Goal: Complete application form

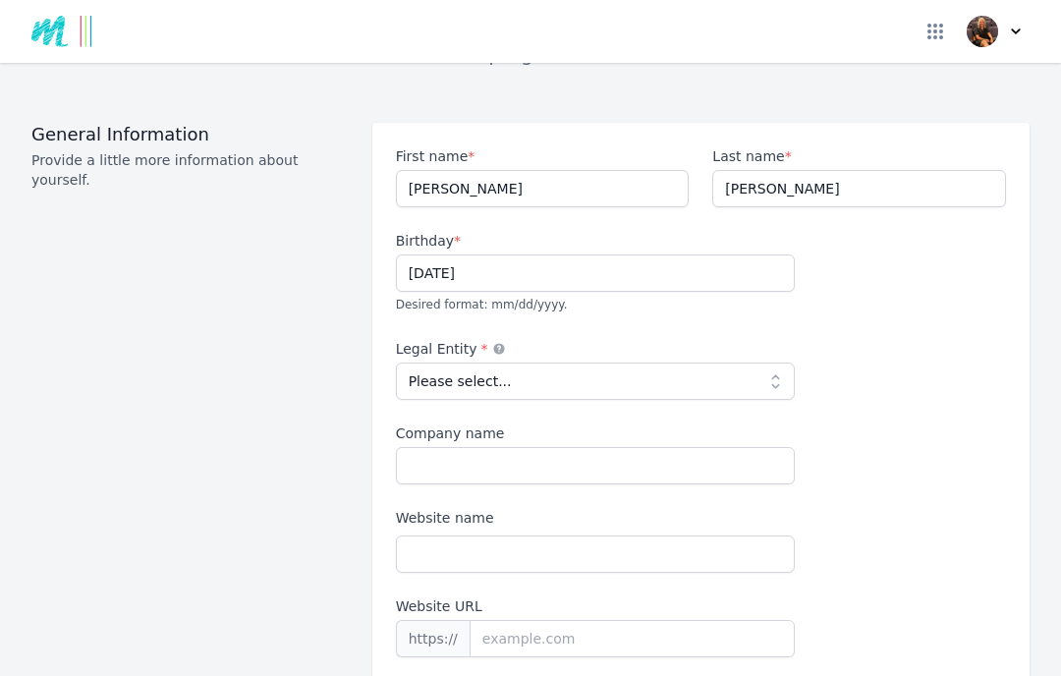
scroll to position [148, 0]
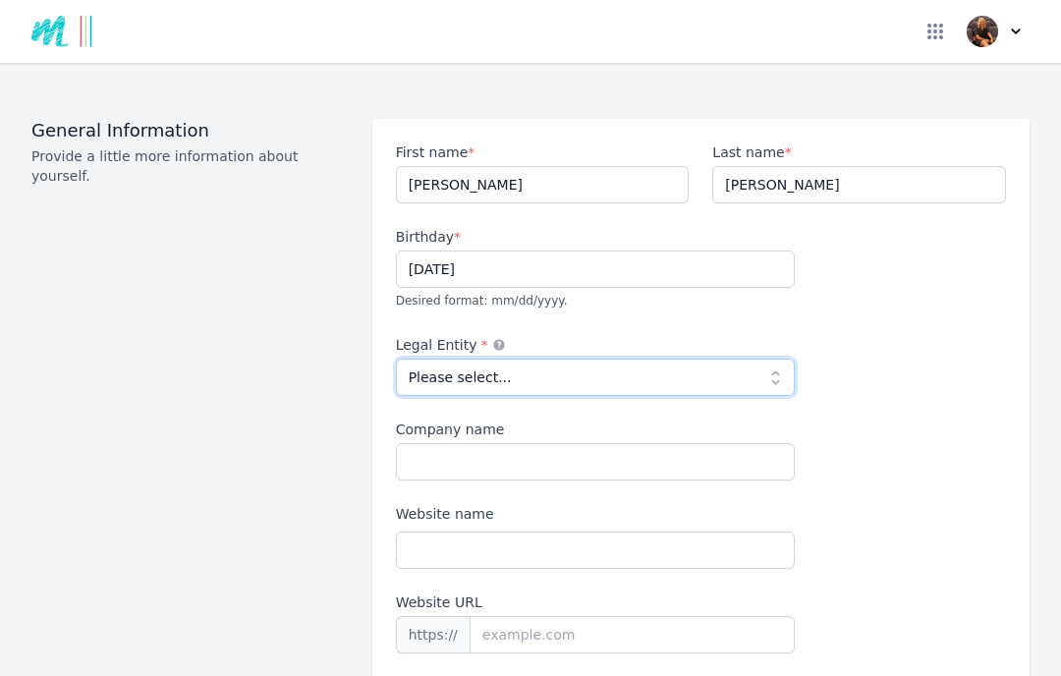
click at [783, 358] on select "Please select... Individual Partnership Corporation Sole Proprietorship Foreign…" at bounding box center [595, 376] width 399 height 37
select select "individual"
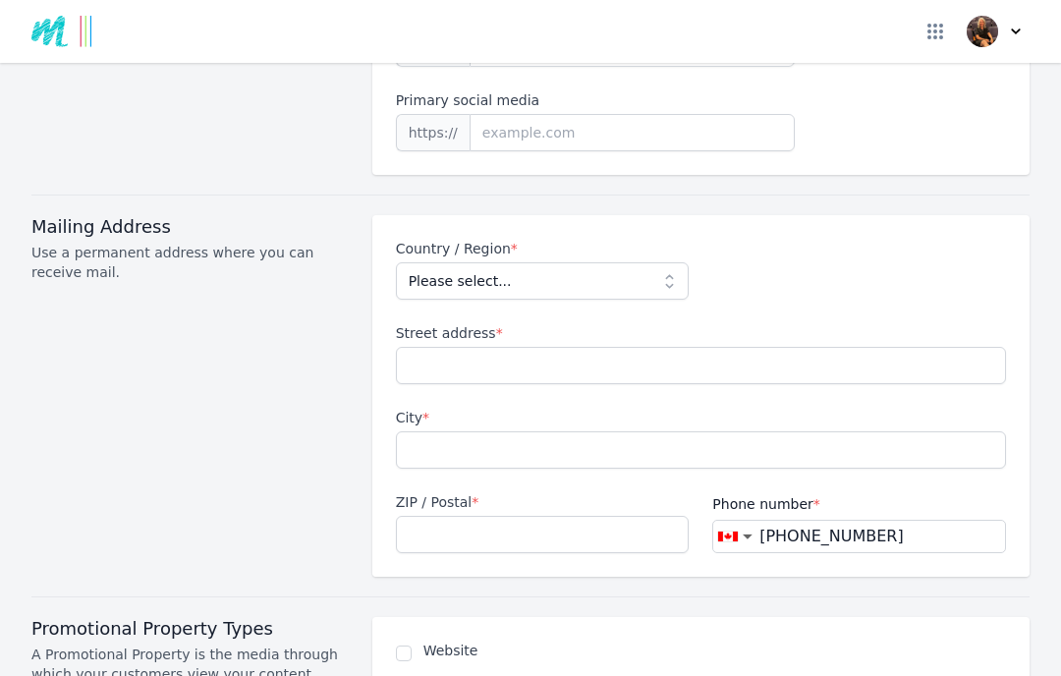
scroll to position [737, 0]
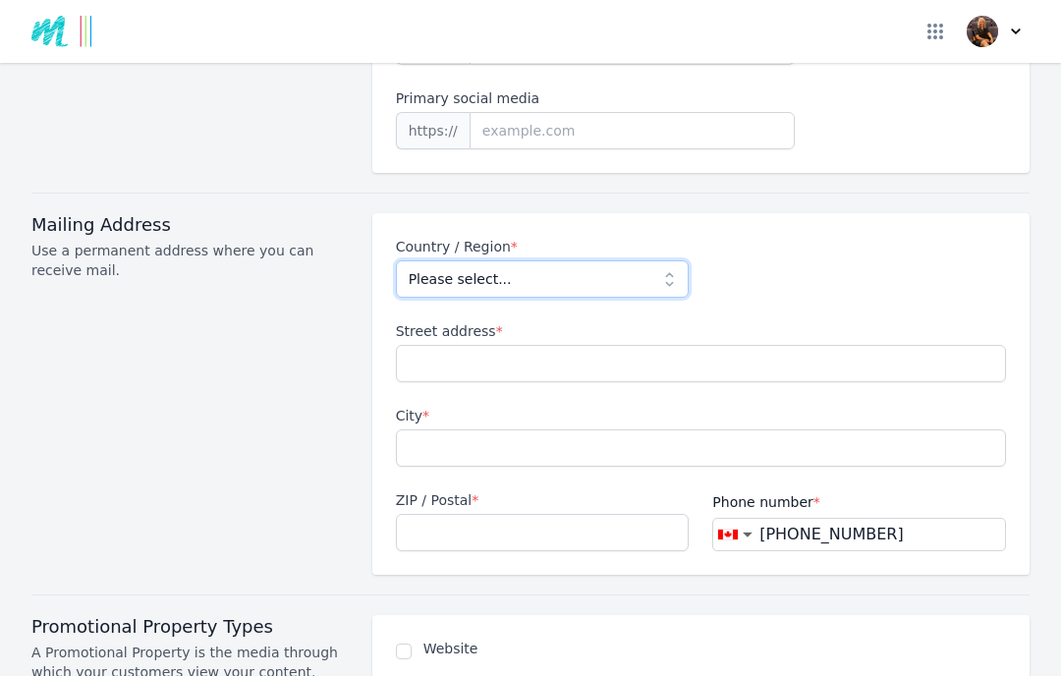
click at [662, 260] on select "Please select... [GEOGRAPHIC_DATA] [GEOGRAPHIC_DATA] [GEOGRAPHIC_DATA] [US_STAT…" at bounding box center [543, 278] width 294 height 37
select select "CA"
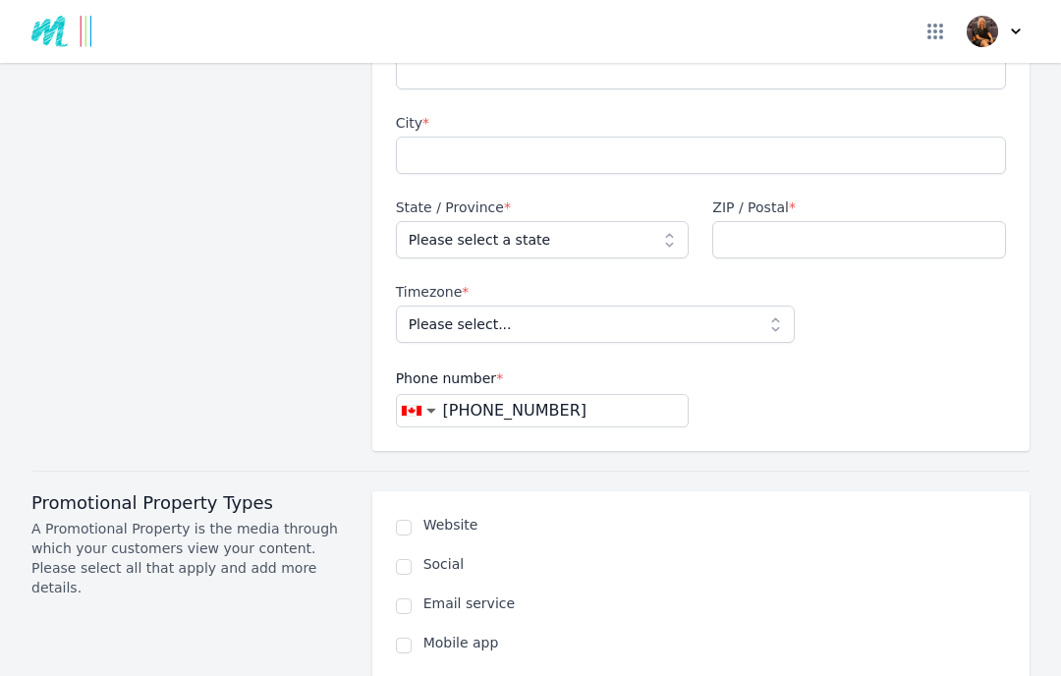
scroll to position [1039, 0]
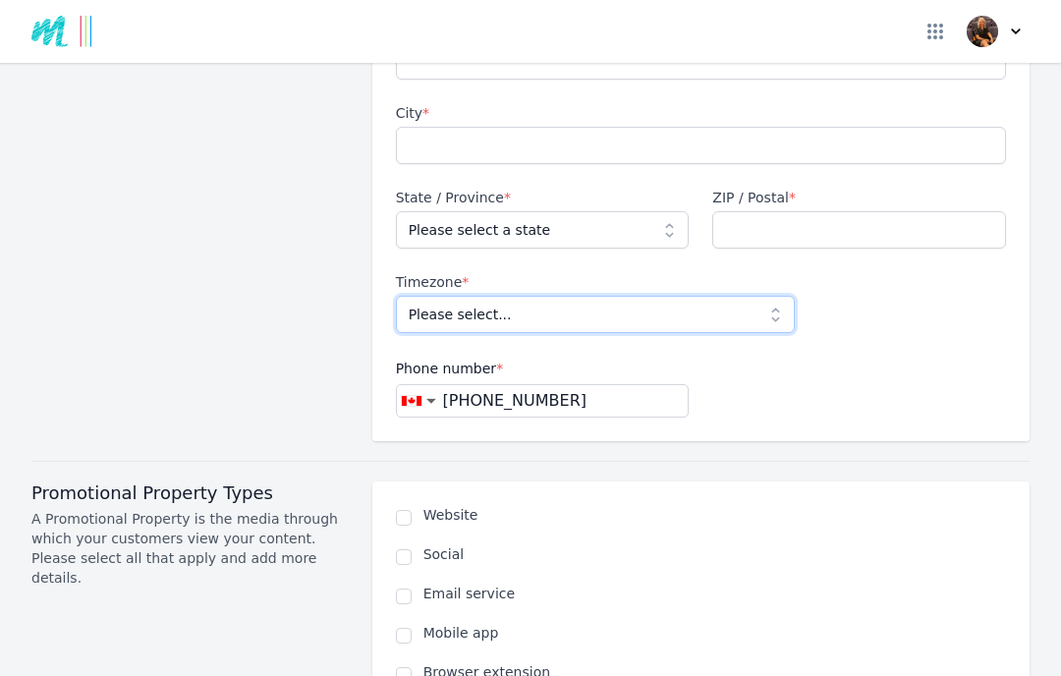
click at [777, 296] on select "Please select... [GEOGRAPHIC_DATA]/St_Johns [GEOGRAPHIC_DATA]/[GEOGRAPHIC_DATA]…" at bounding box center [595, 314] width 399 height 37
select select "America/[GEOGRAPHIC_DATA]"
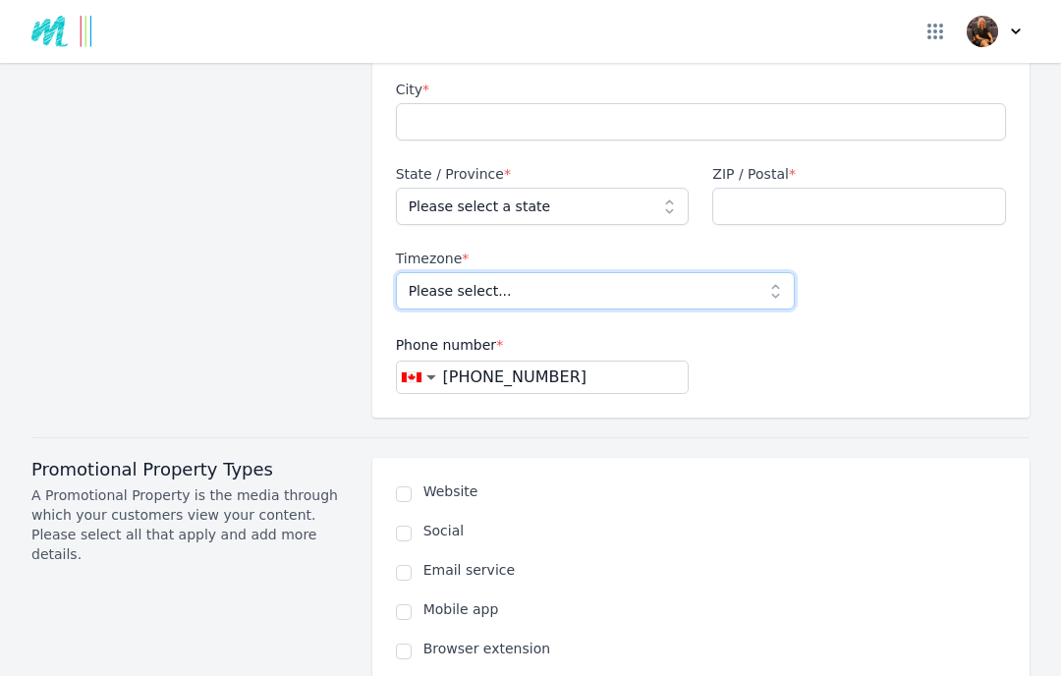
scroll to position [1064, 0]
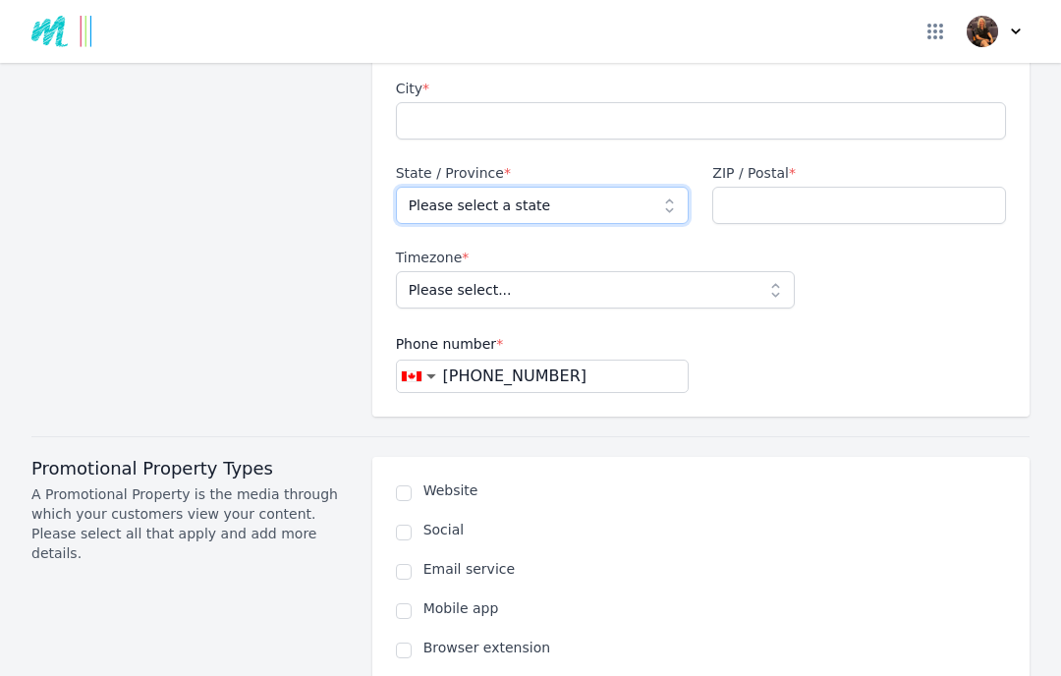
click at [676, 187] on select "Please select a state [GEOGRAPHIC_DATA] [GEOGRAPHIC_DATA] [GEOGRAPHIC_DATA] [GE…" at bounding box center [543, 205] width 294 height 37
select select "AB"
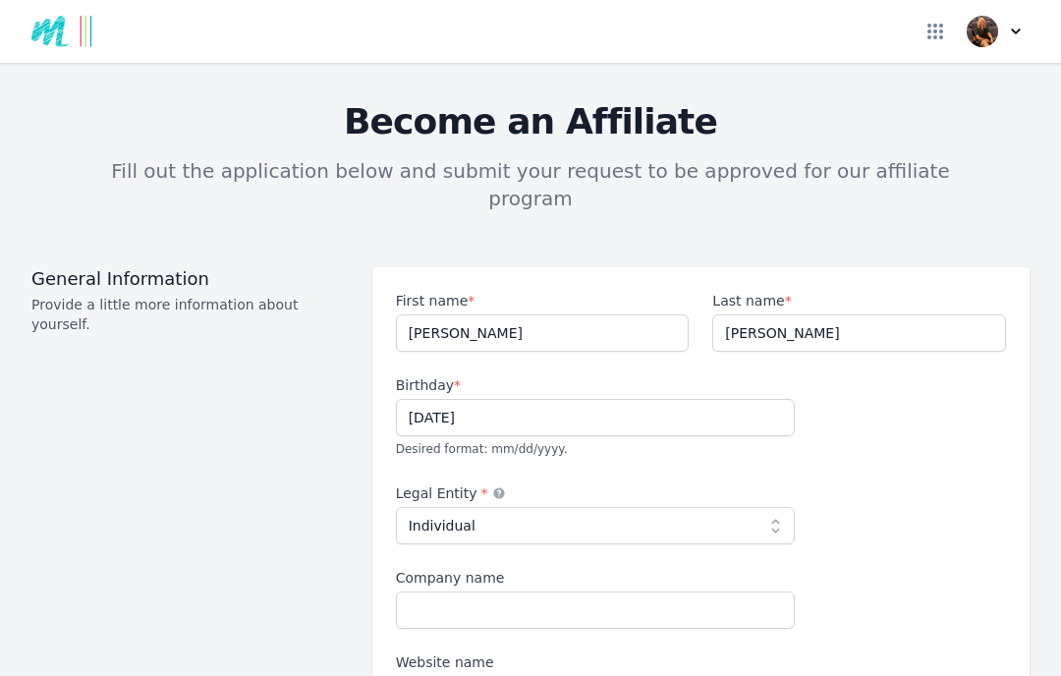
scroll to position [0, 0]
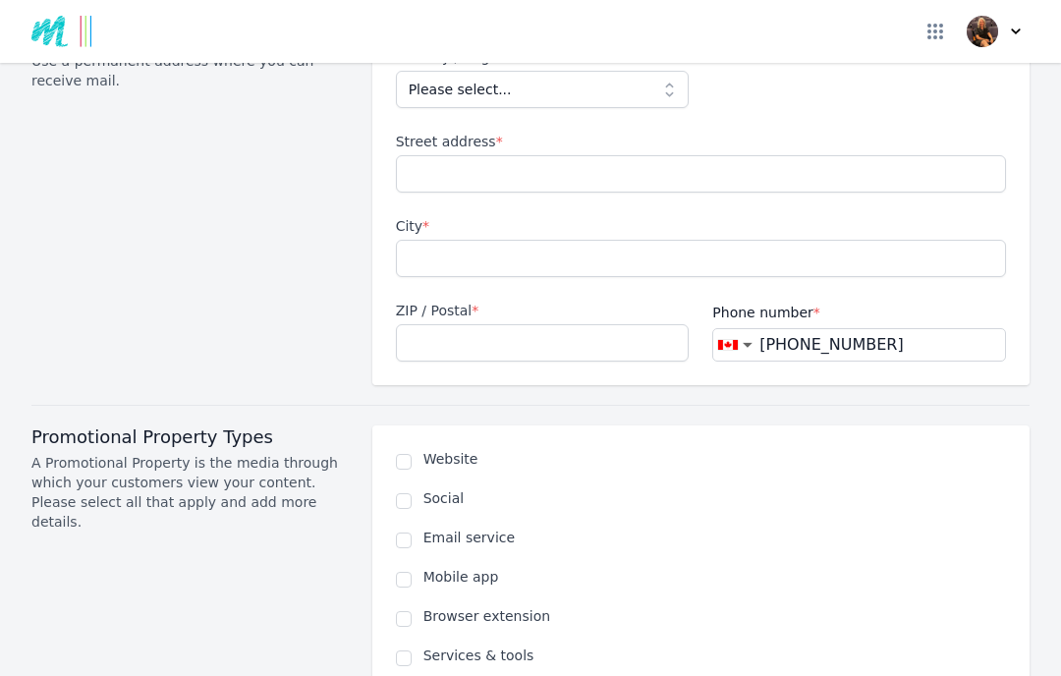
scroll to position [854, 0]
